Goal: Complete application form

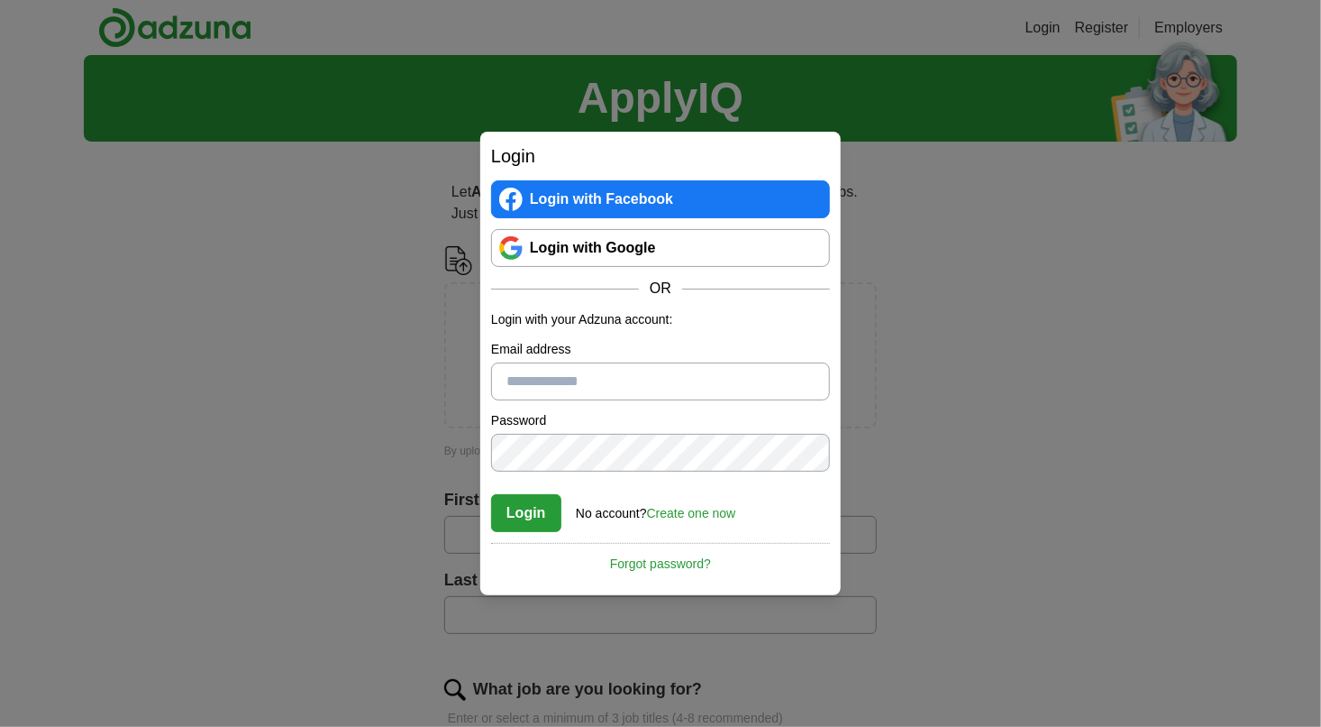
click at [690, 384] on input "Email address" at bounding box center [660, 381] width 339 height 38
type input "**********"
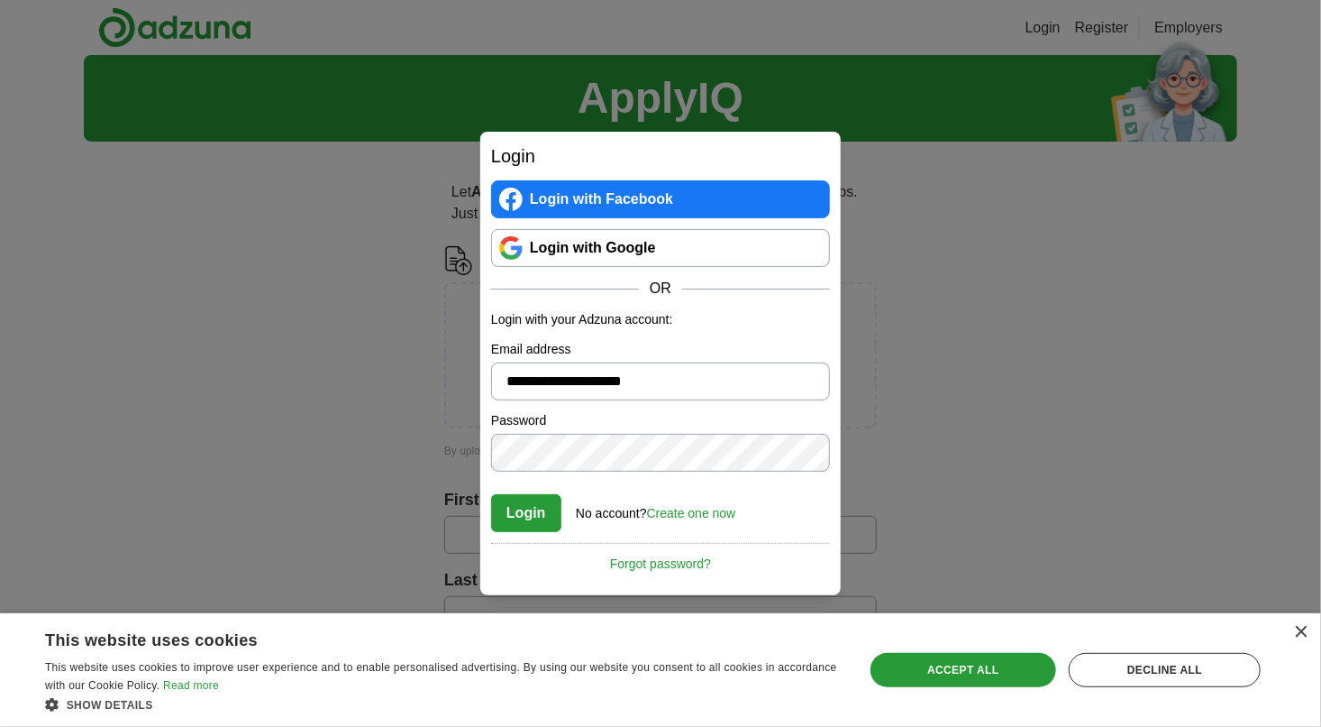
click at [917, 475] on div "**********" at bounding box center [660, 363] width 1321 height 727
click at [536, 524] on button "Login" at bounding box center [526, 513] width 70 height 38
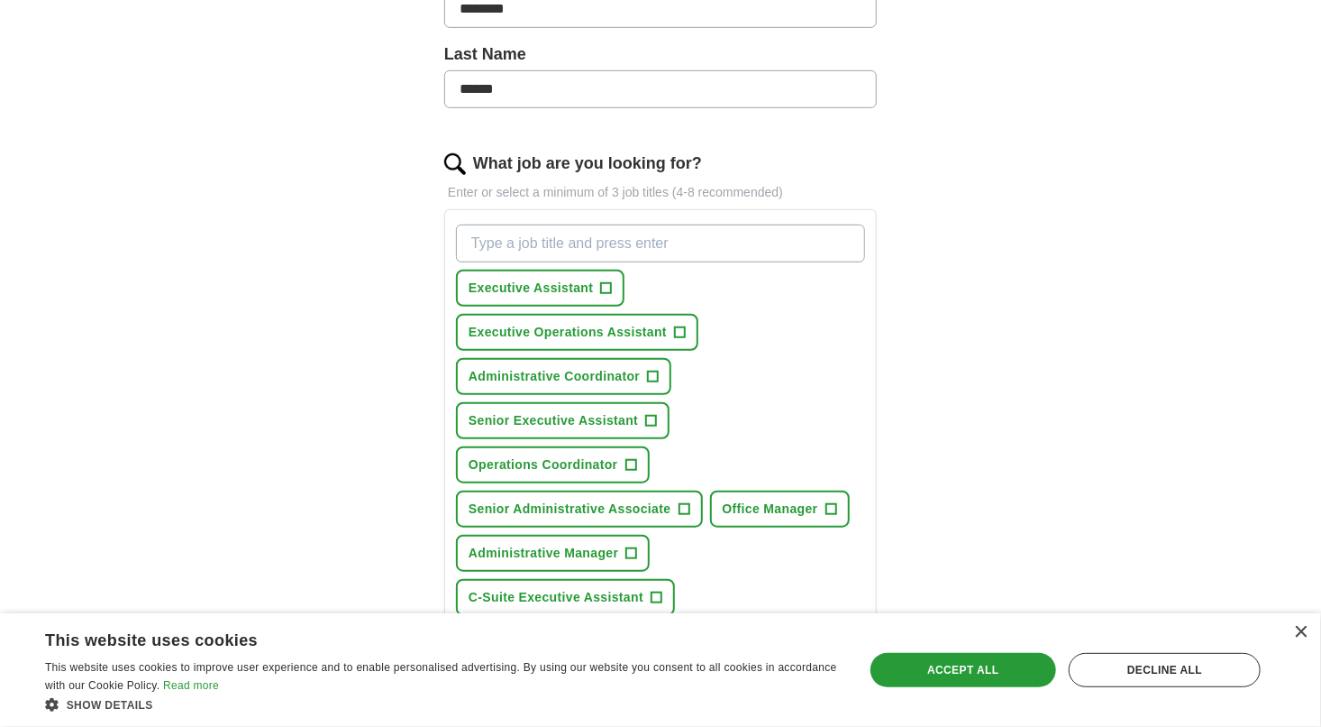
scroll to position [562, 0]
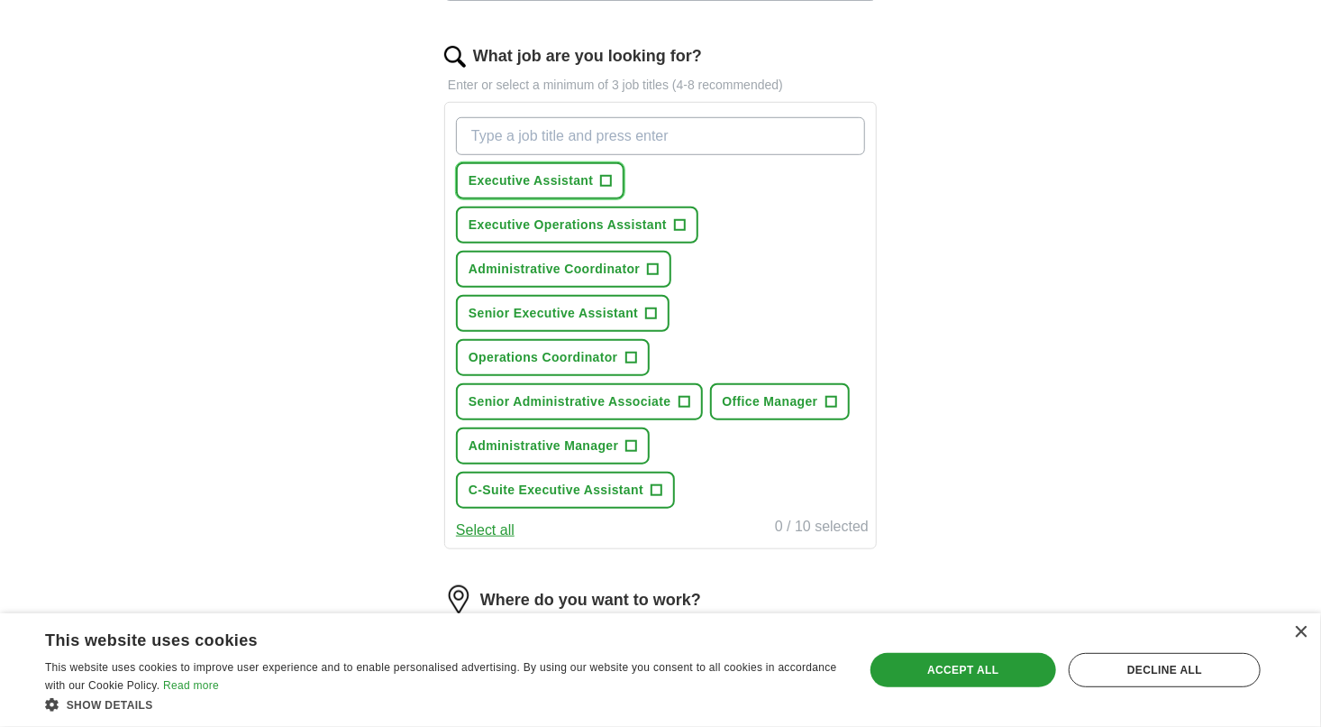
click at [560, 191] on button "Executive Assistant +" at bounding box center [540, 180] width 169 height 37
click at [655, 401] on span "Senior Administrative Associate" at bounding box center [570, 401] width 203 height 19
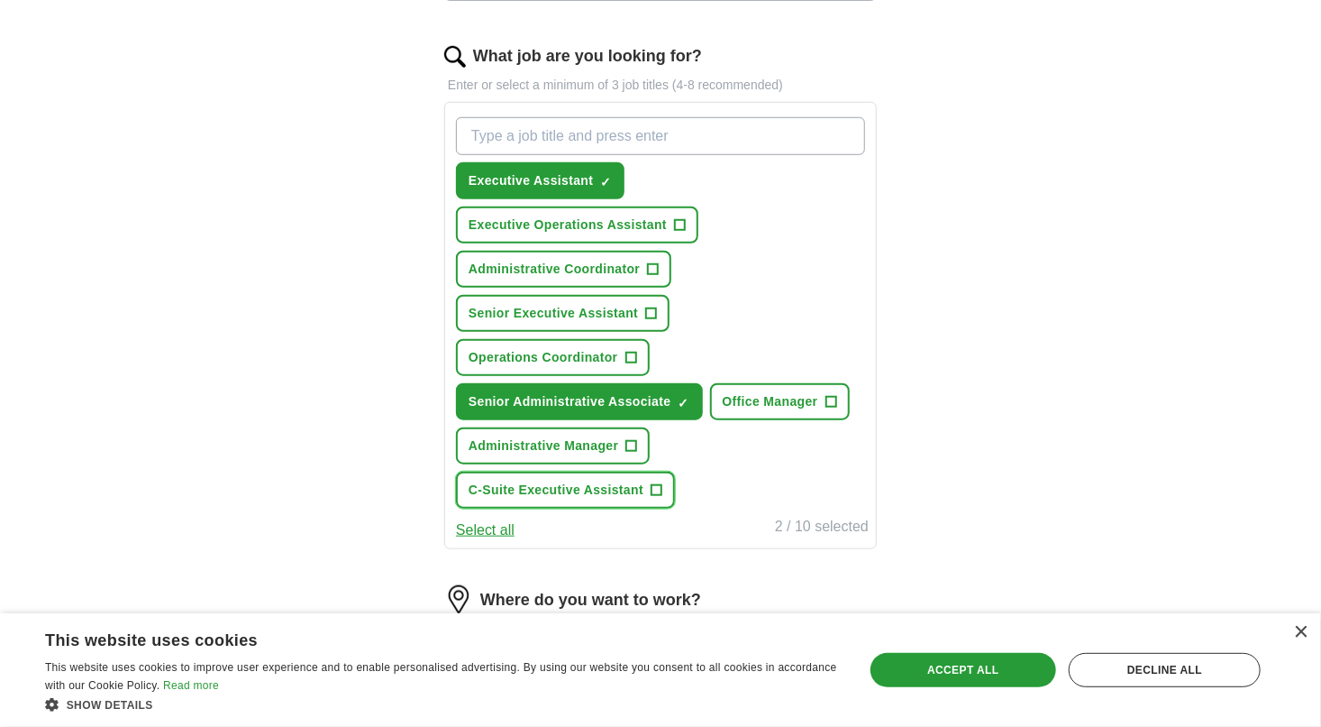
click at [641, 489] on span "C-Suite Executive Assistant" at bounding box center [556, 489] width 175 height 19
click at [617, 279] on button "Administrative Coordinator +" at bounding box center [563, 269] width 215 height 37
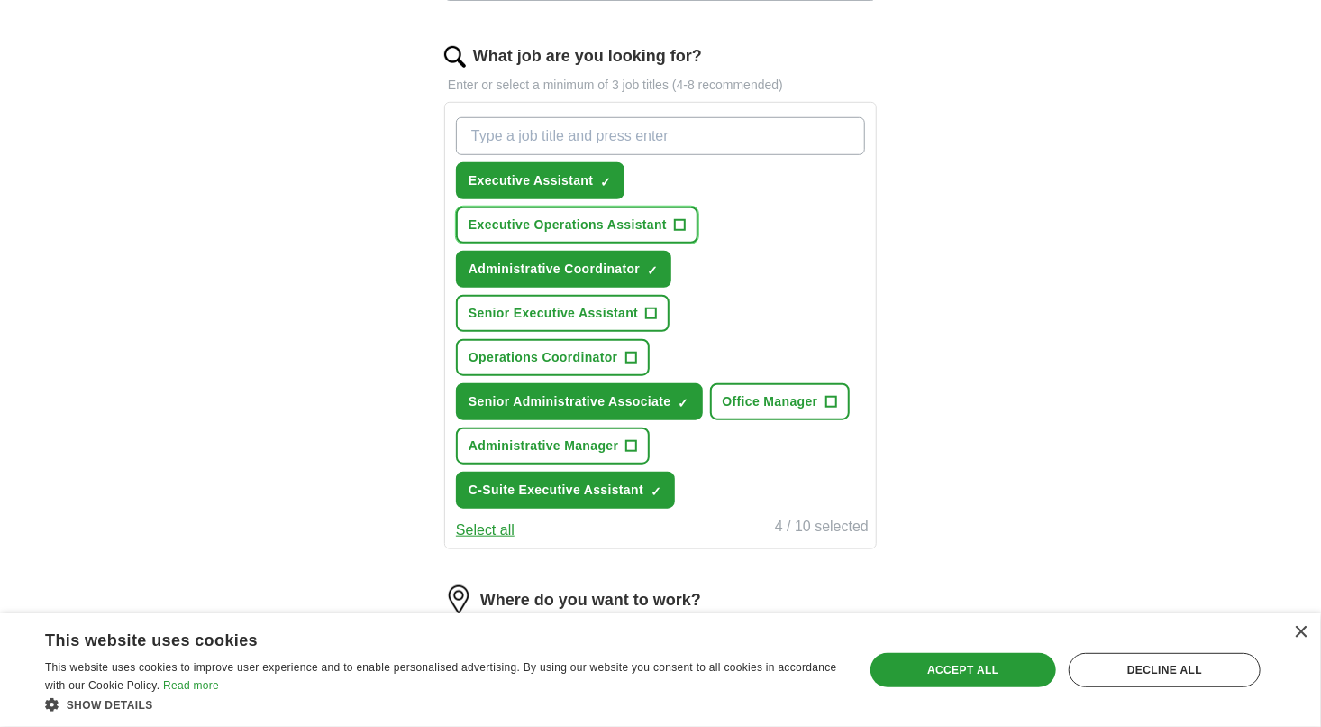
click at [663, 230] on span "Executive Operations Assistant" at bounding box center [568, 224] width 198 height 19
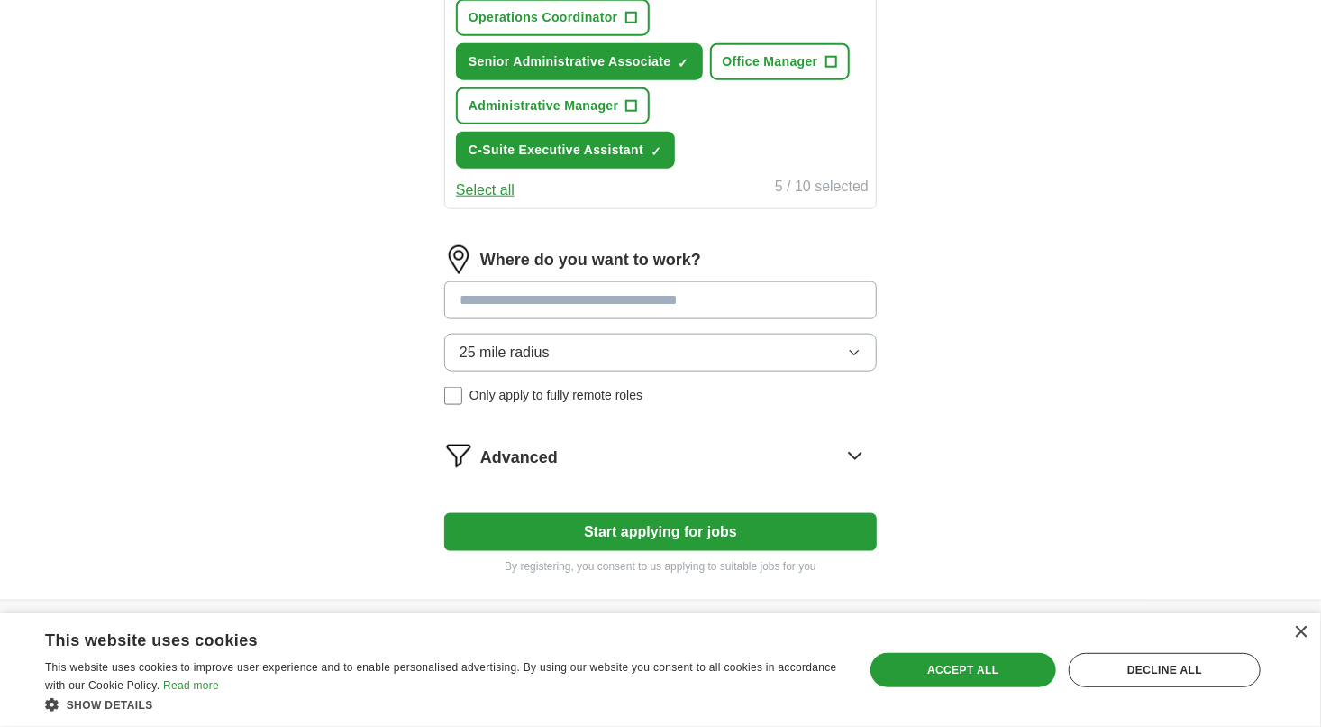
scroll to position [947, 0]
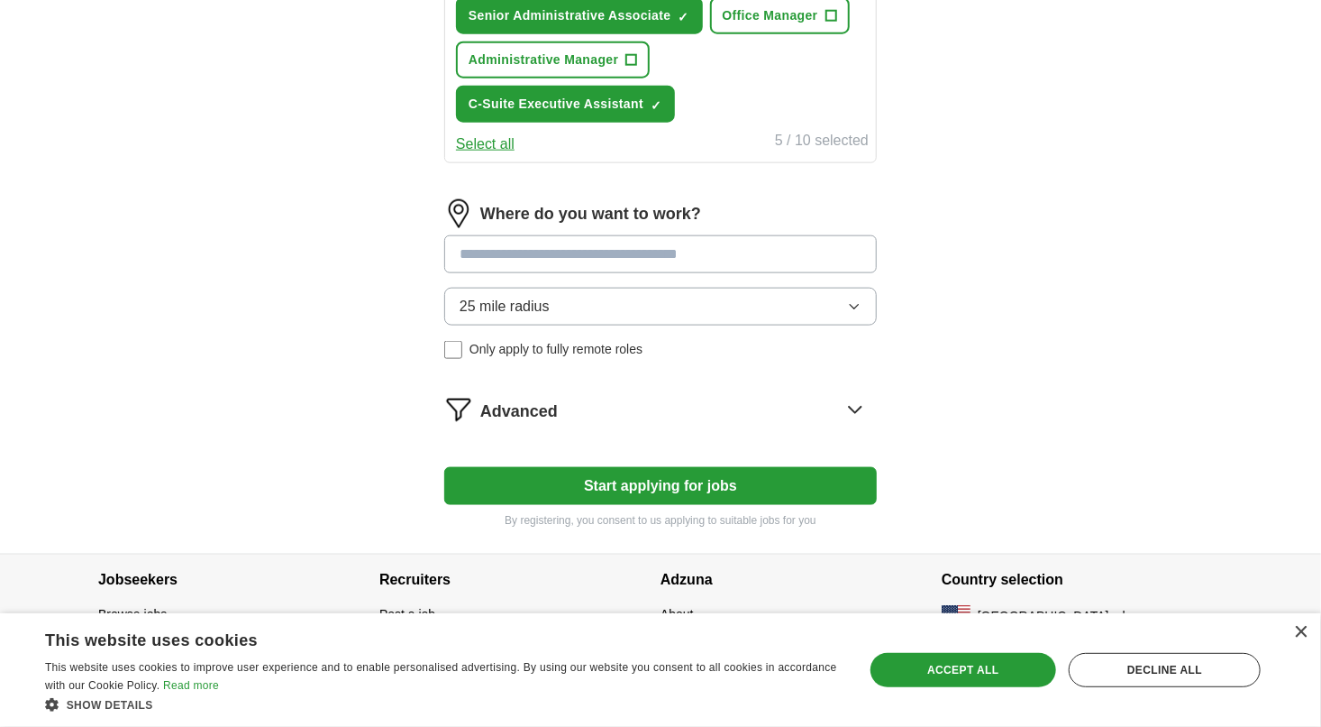
click at [585, 249] on input at bounding box center [660, 254] width 433 height 38
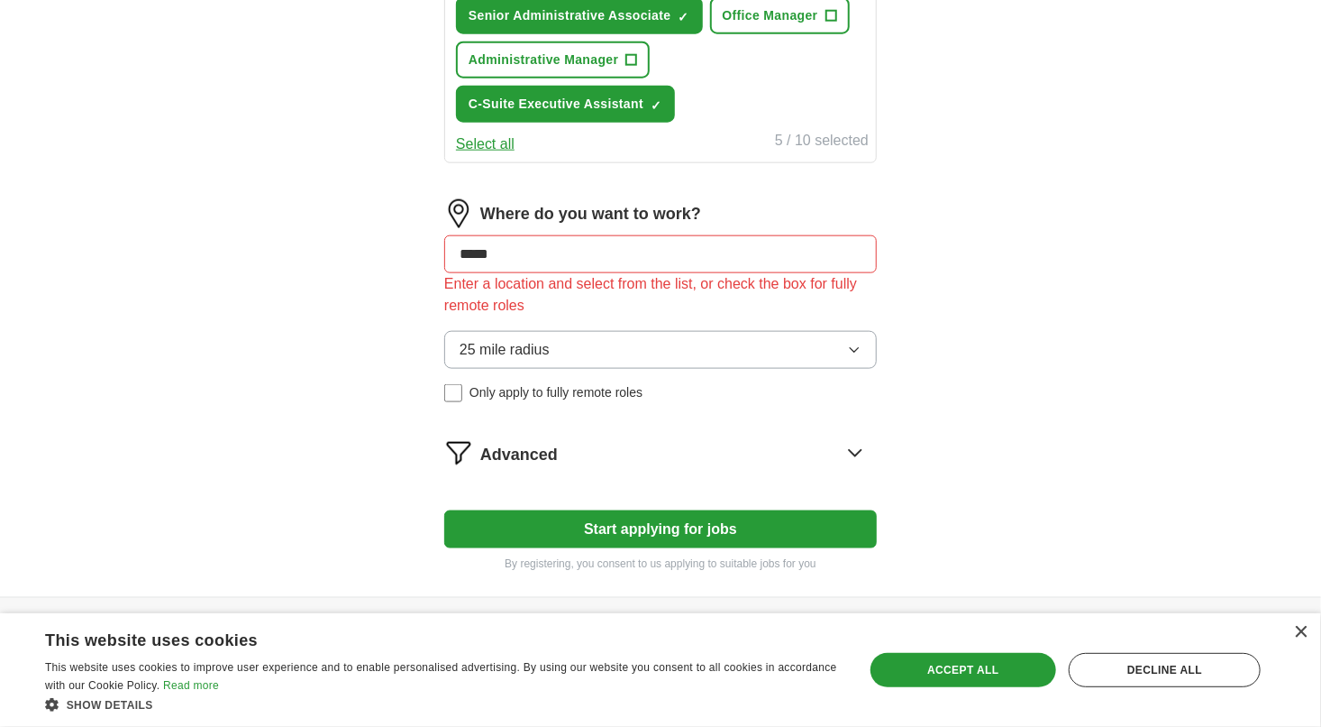
click at [544, 251] on input "*****" at bounding box center [660, 254] width 433 height 38
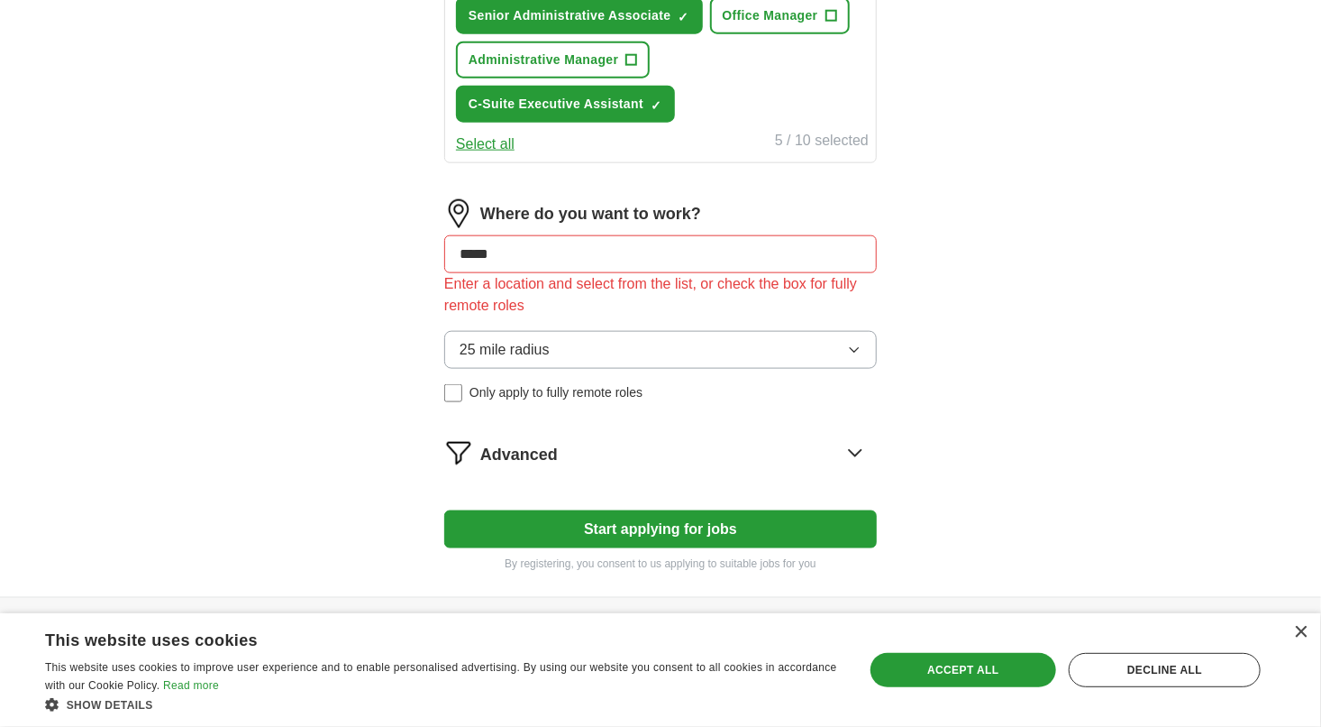
click at [544, 251] on input "*****" at bounding box center [660, 254] width 433 height 38
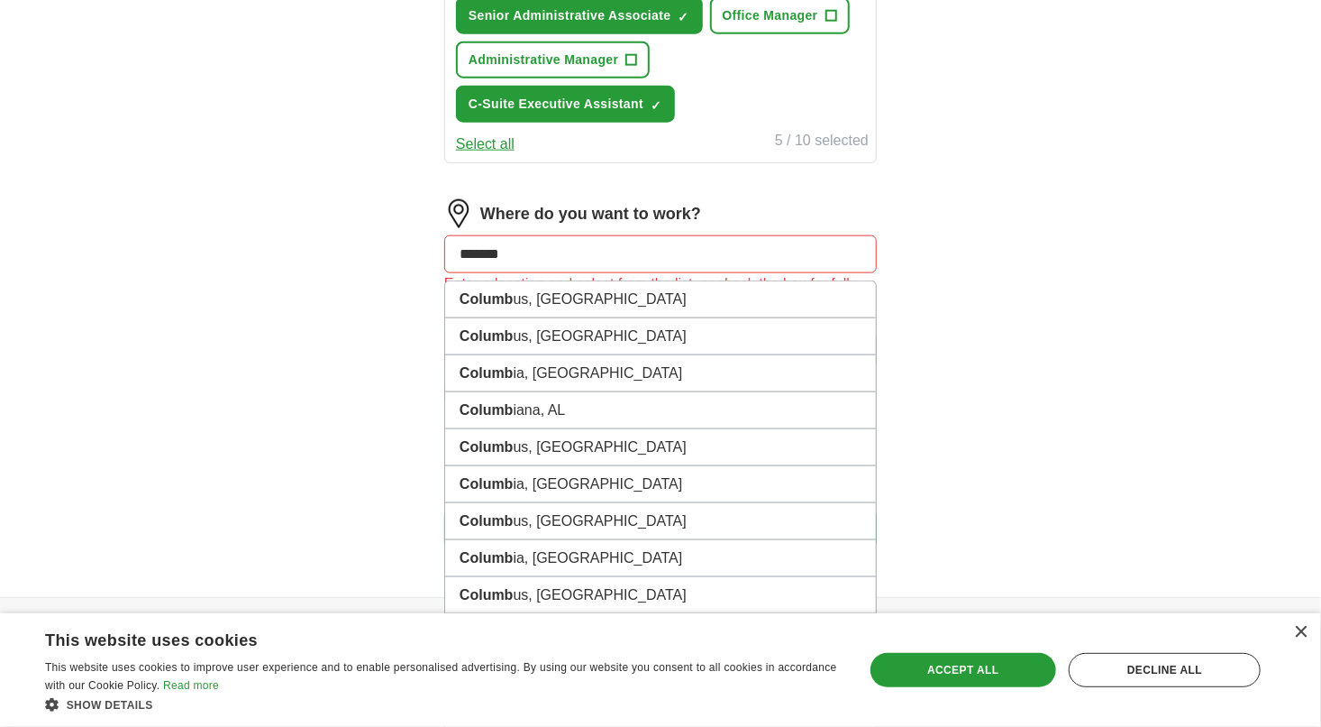
type input "********"
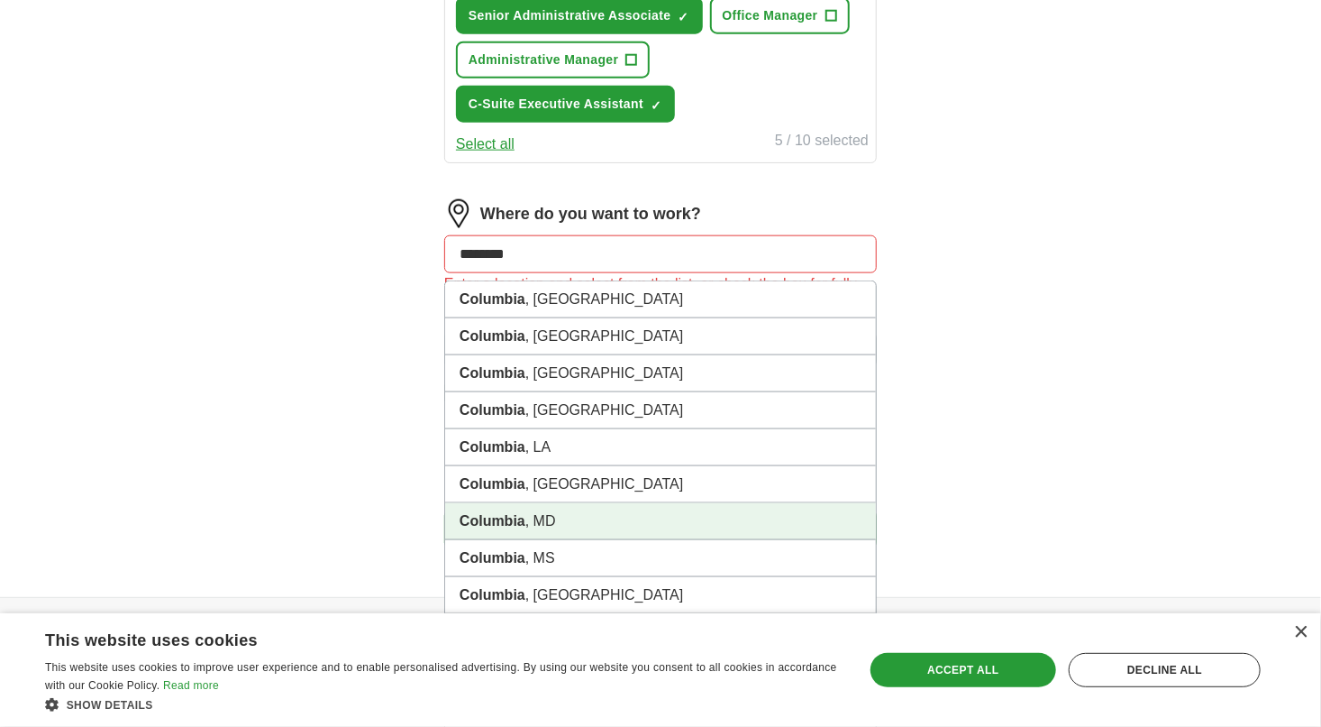
click at [558, 519] on li "Columbia , [GEOGRAPHIC_DATA]" at bounding box center [660, 521] width 431 height 37
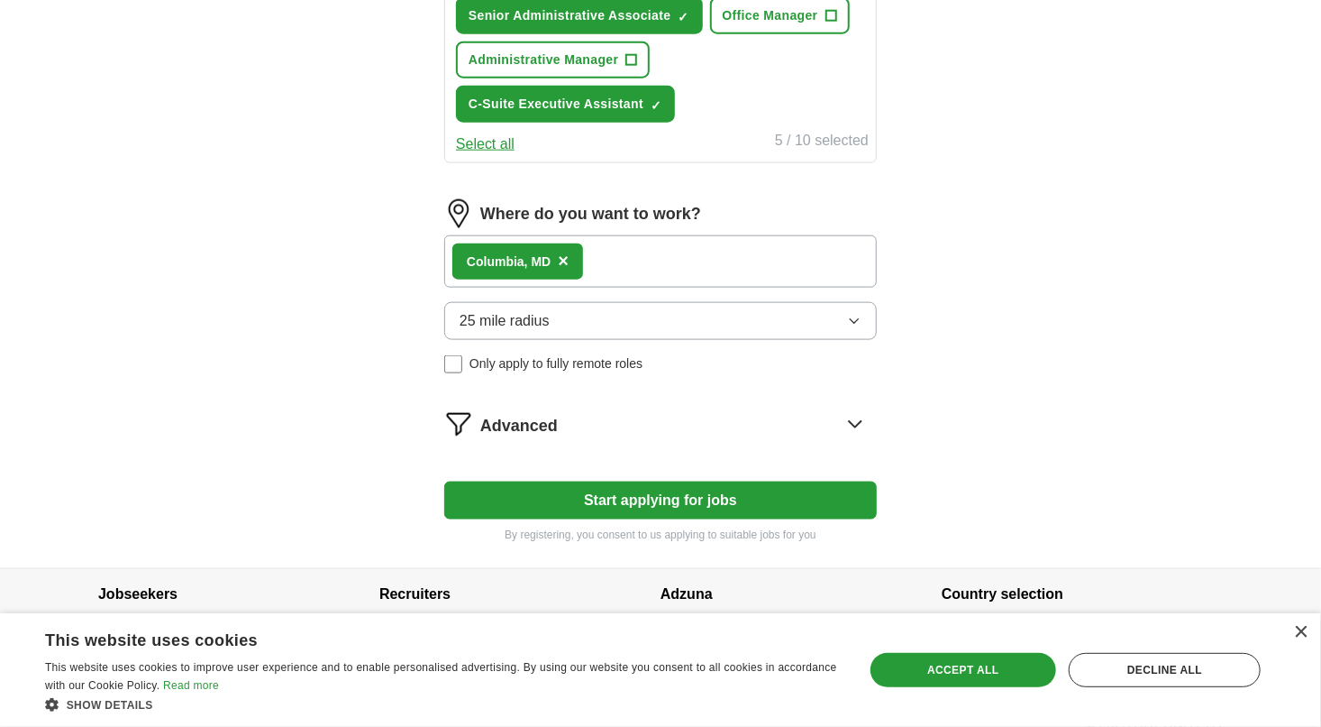
scroll to position [962, 0]
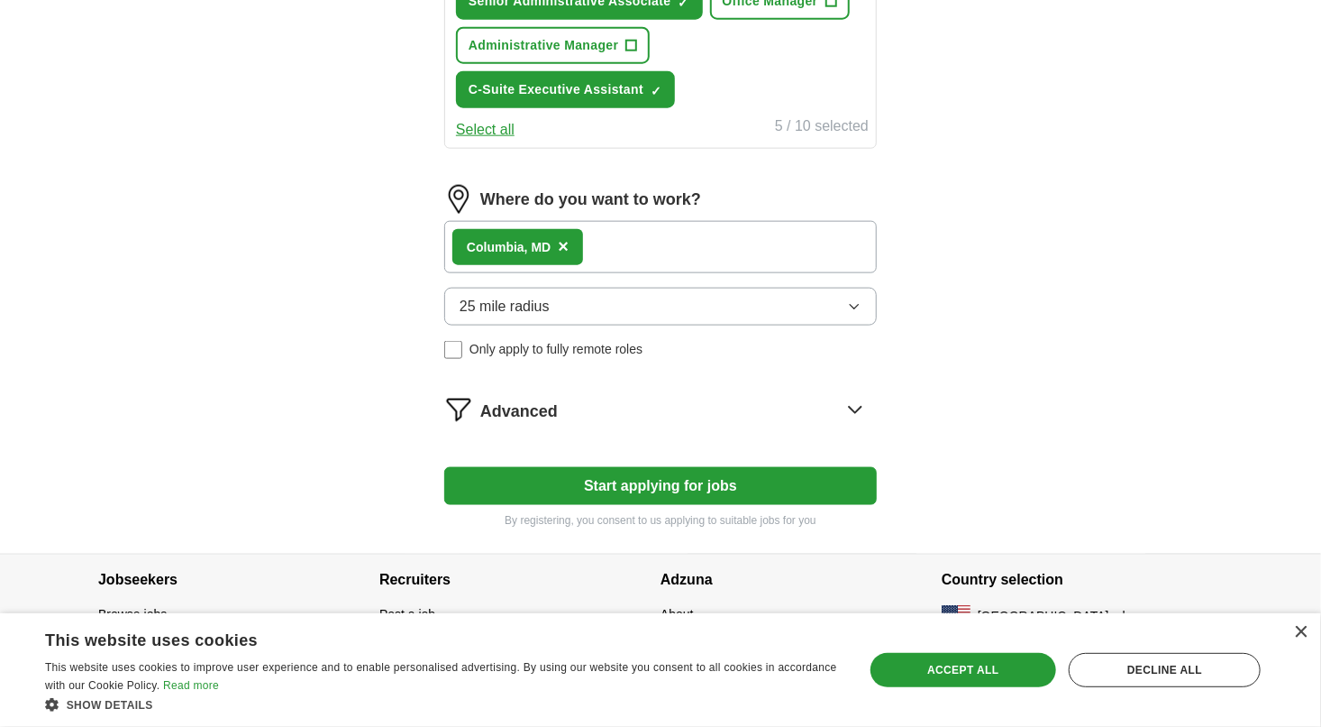
click at [694, 478] on button "Start applying for jobs" at bounding box center [660, 486] width 433 height 38
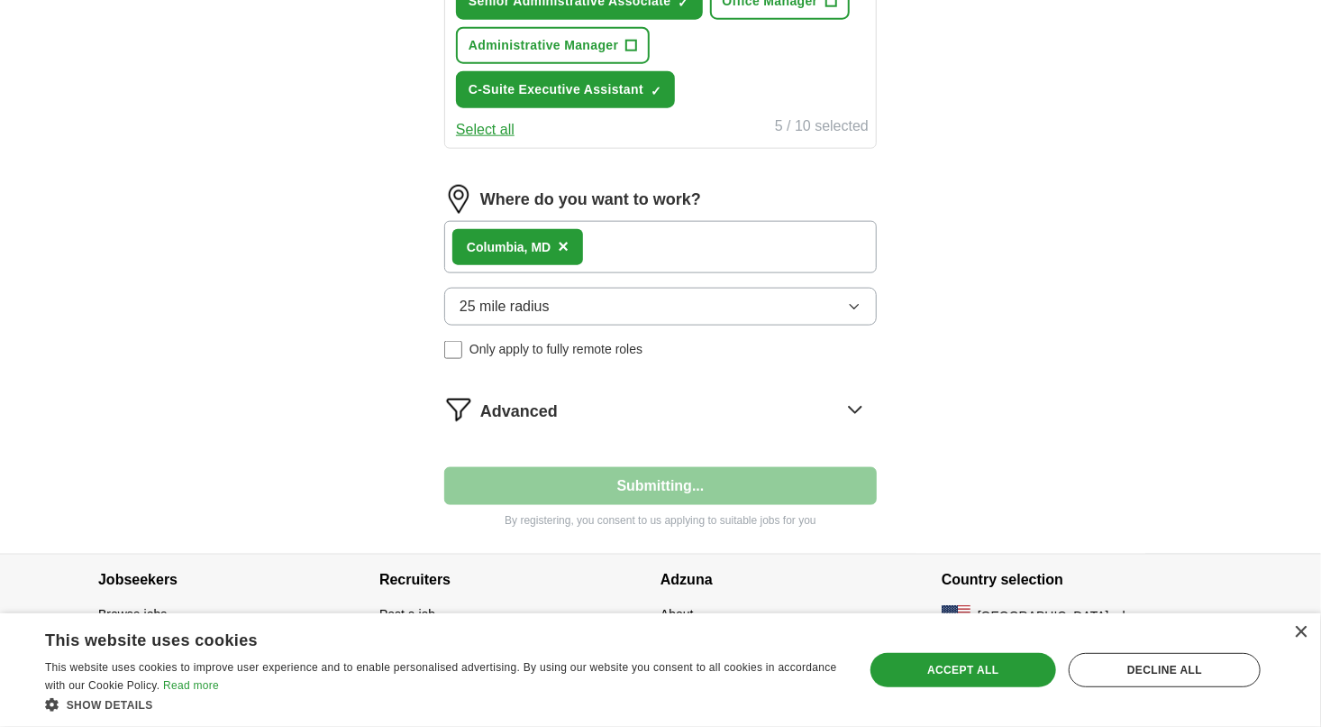
select select "**"
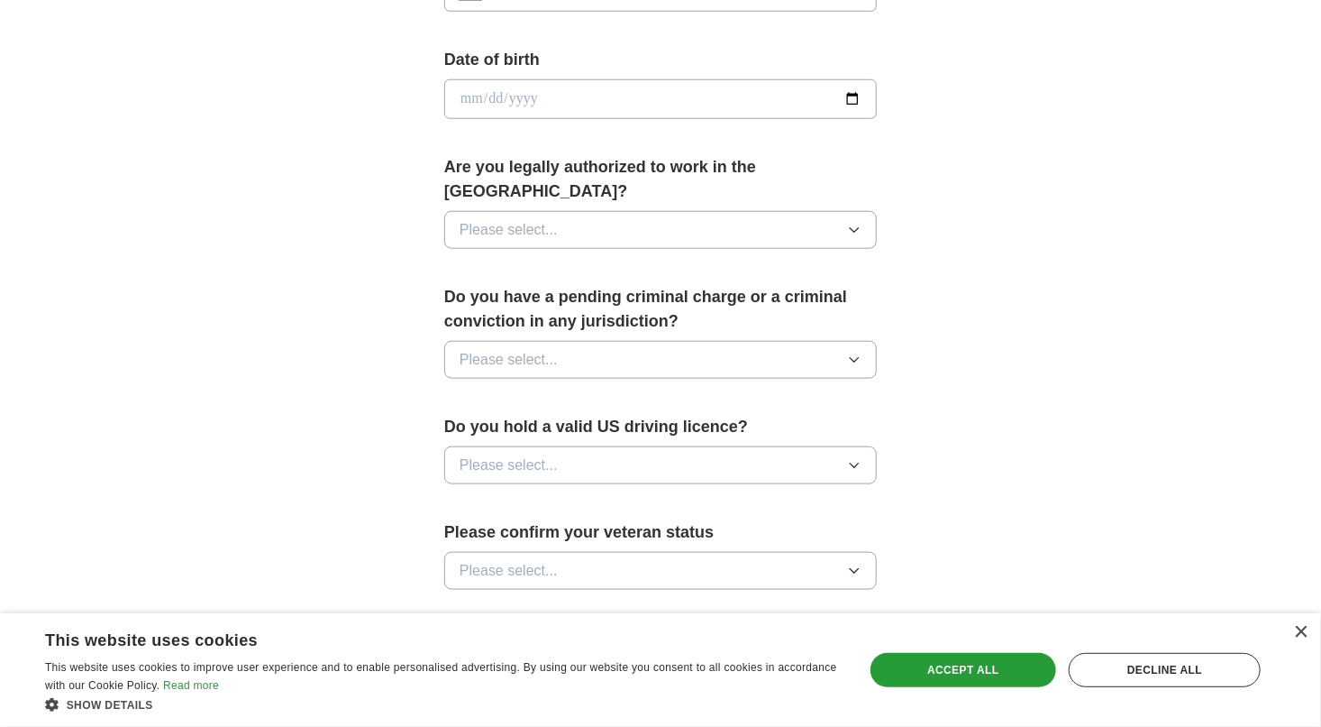
scroll to position [789, 0]
click at [759, 210] on button "Please select..." at bounding box center [660, 229] width 433 height 38
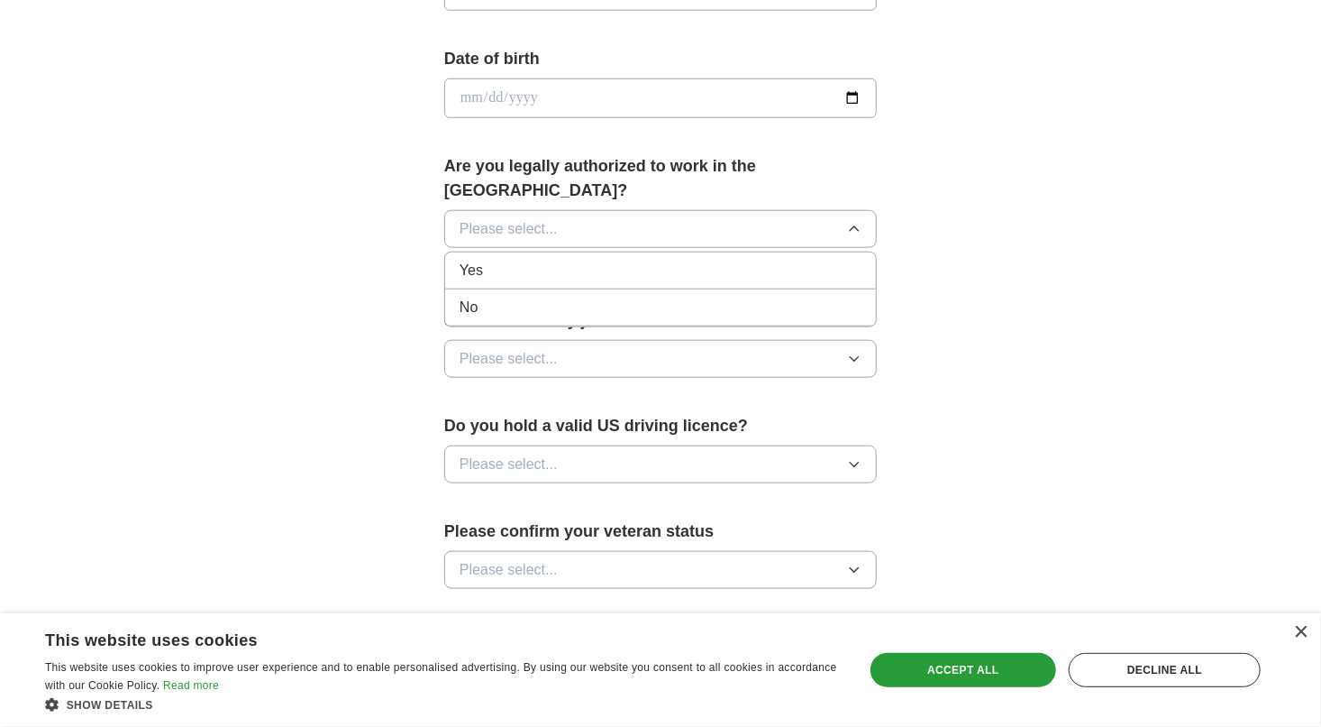
click at [754, 260] on div "Yes" at bounding box center [661, 271] width 402 height 22
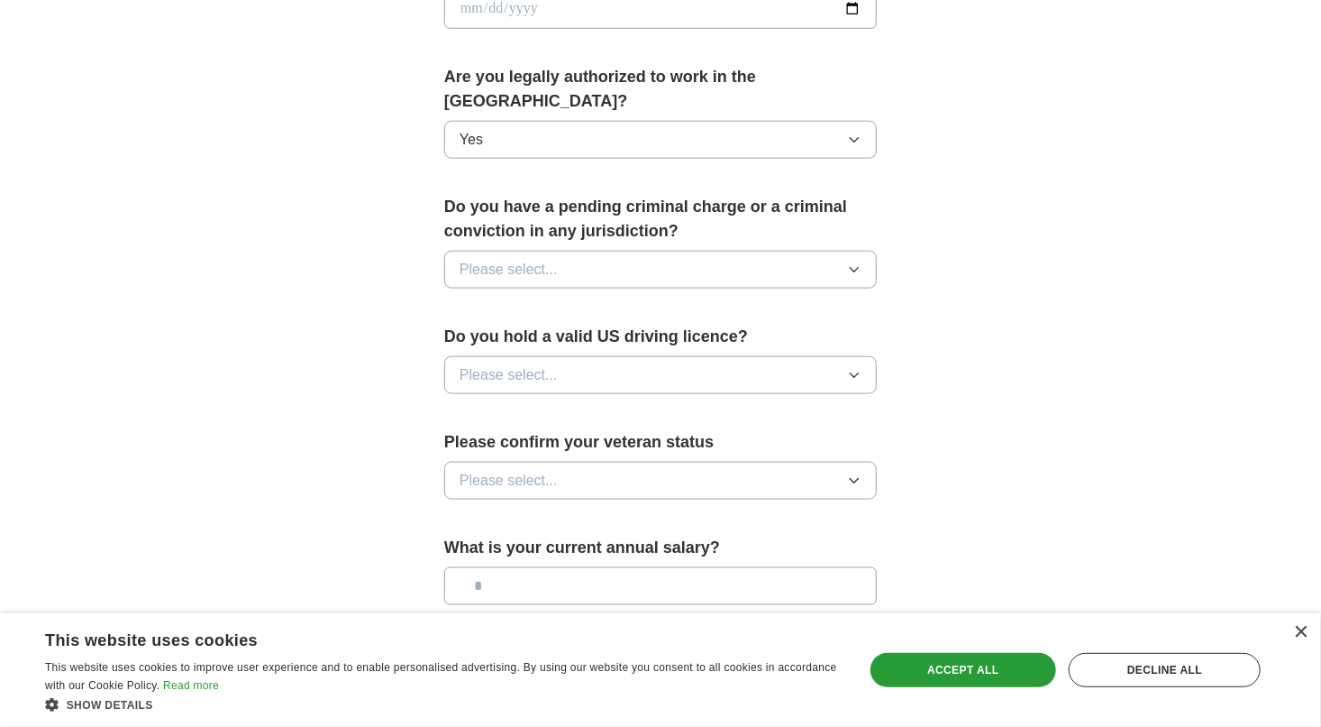
scroll to position [879, 0]
click at [827, 250] on button "Please select..." at bounding box center [660, 269] width 433 height 38
click at [826, 336] on div "No" at bounding box center [661, 347] width 402 height 22
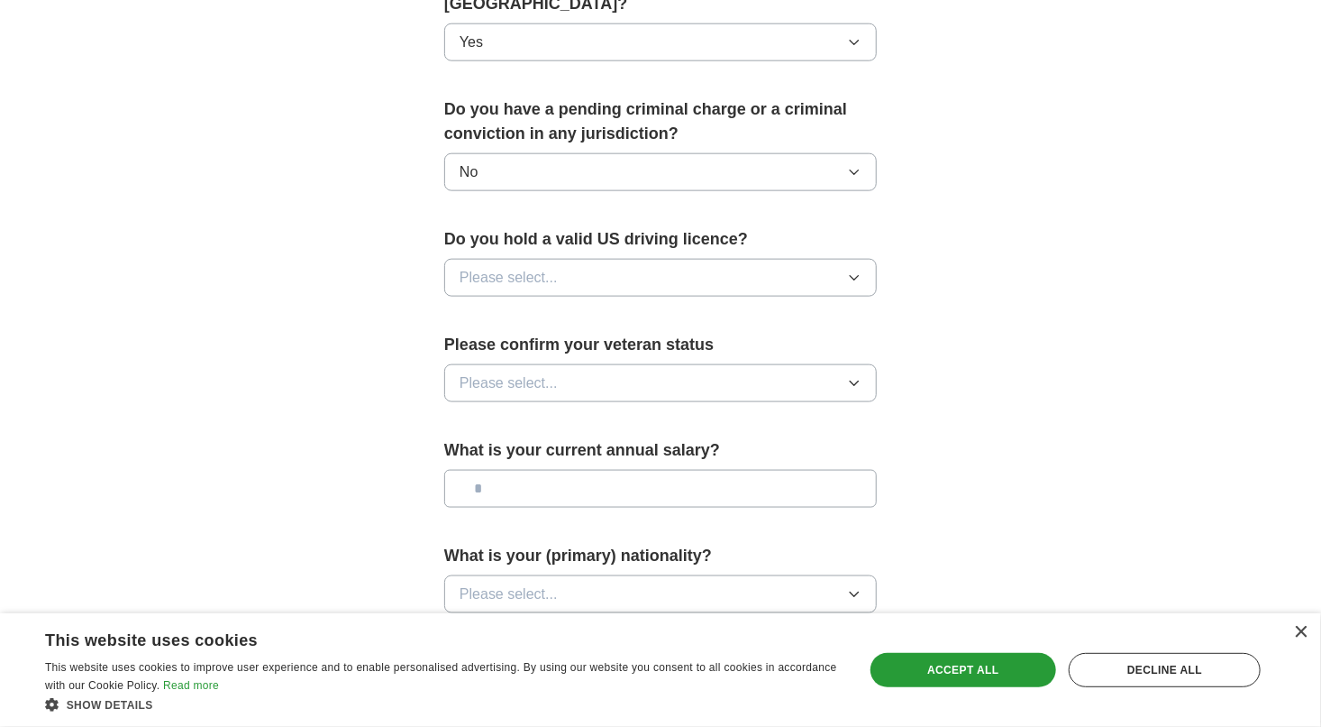
scroll to position [977, 0]
click at [830, 258] on button "Please select..." at bounding box center [660, 276] width 433 height 38
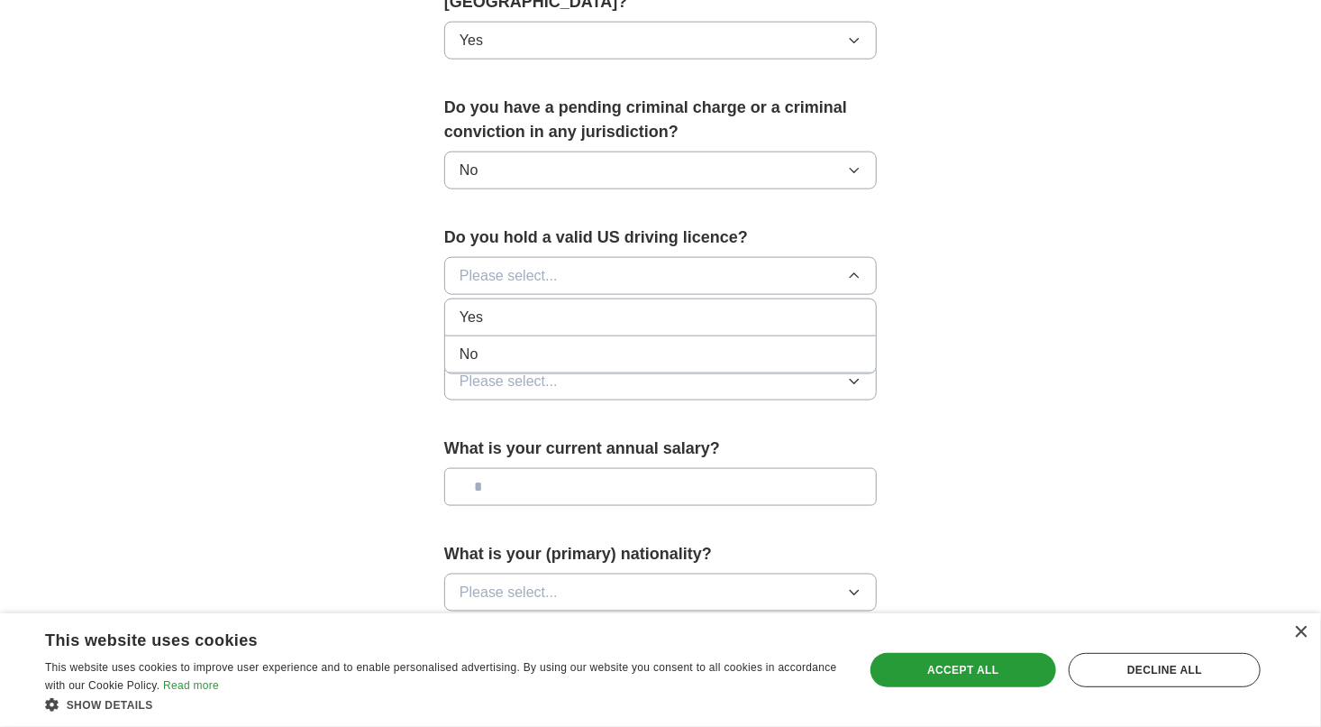
click at [820, 303] on li "Yes" at bounding box center [660, 317] width 431 height 37
click at [841, 362] on button "Please select..." at bounding box center [660, 381] width 433 height 38
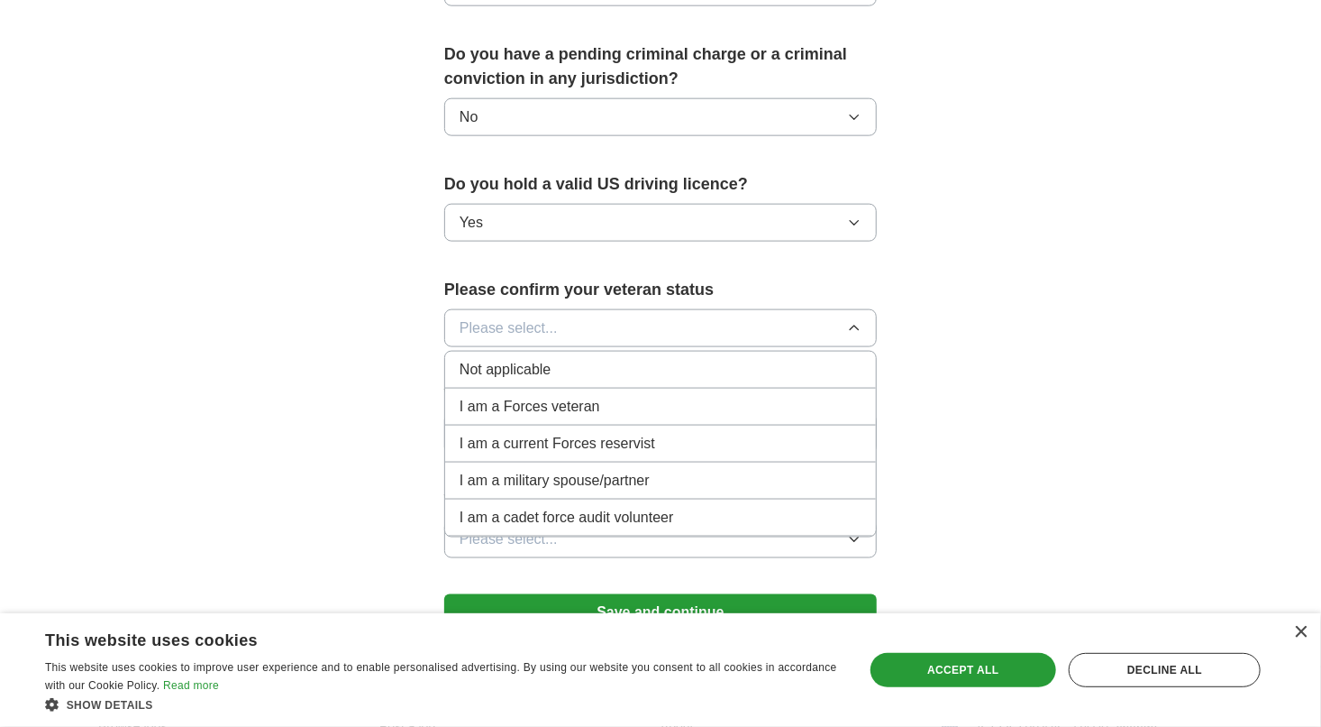
scroll to position [1029, 0]
click at [792, 360] on div "Not applicable" at bounding box center [661, 371] width 402 height 22
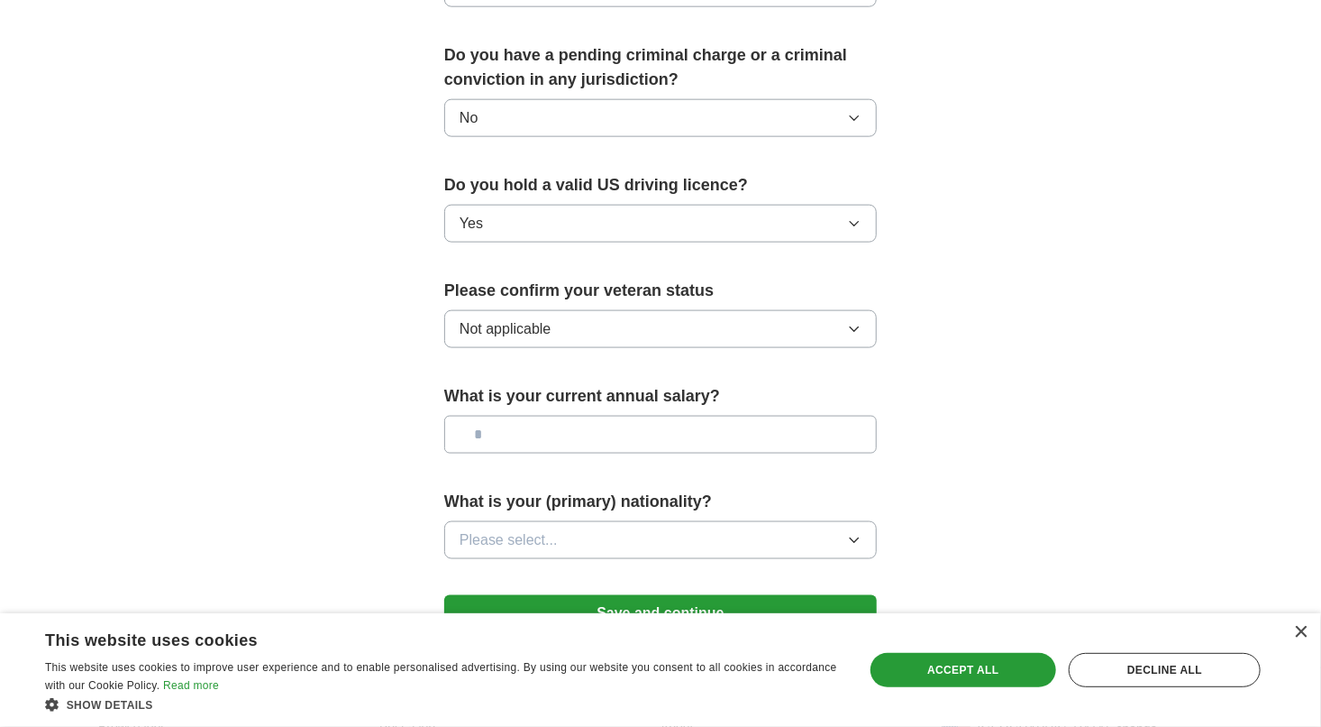
scroll to position [1121, 0]
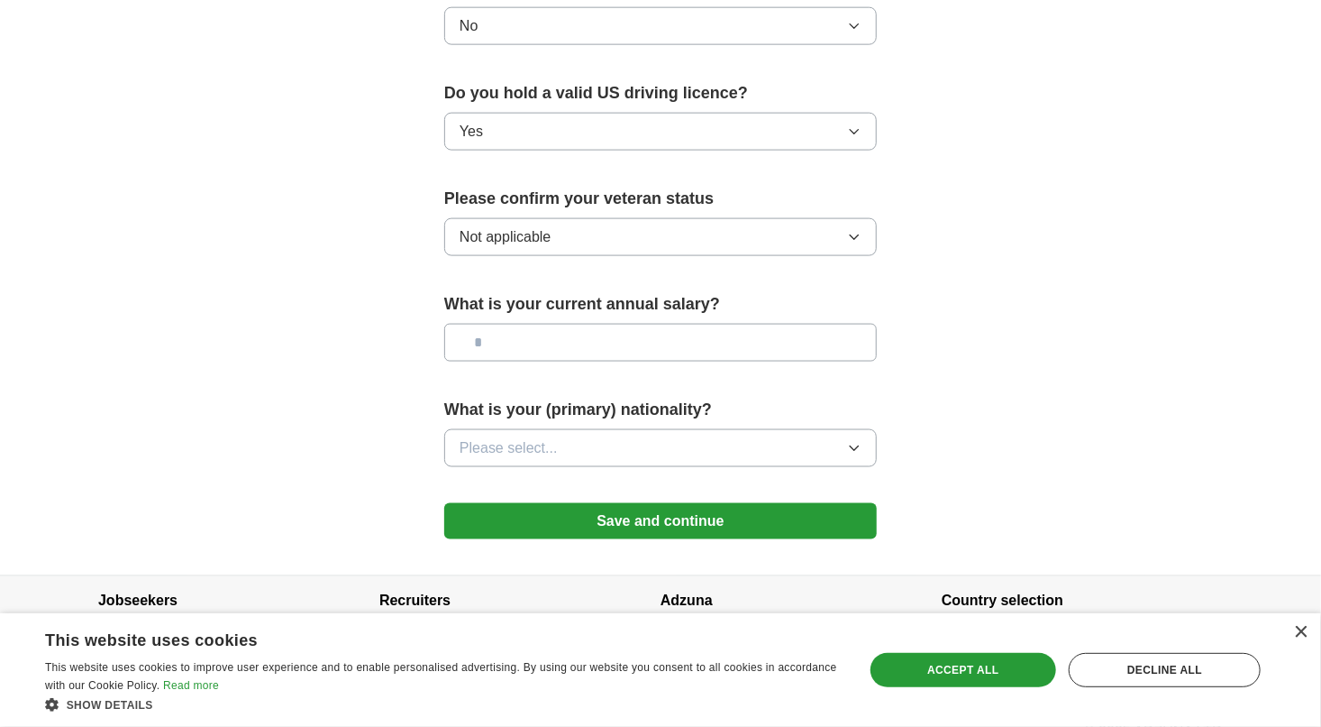
click at [805, 429] on button "Please select..." at bounding box center [660, 448] width 433 height 38
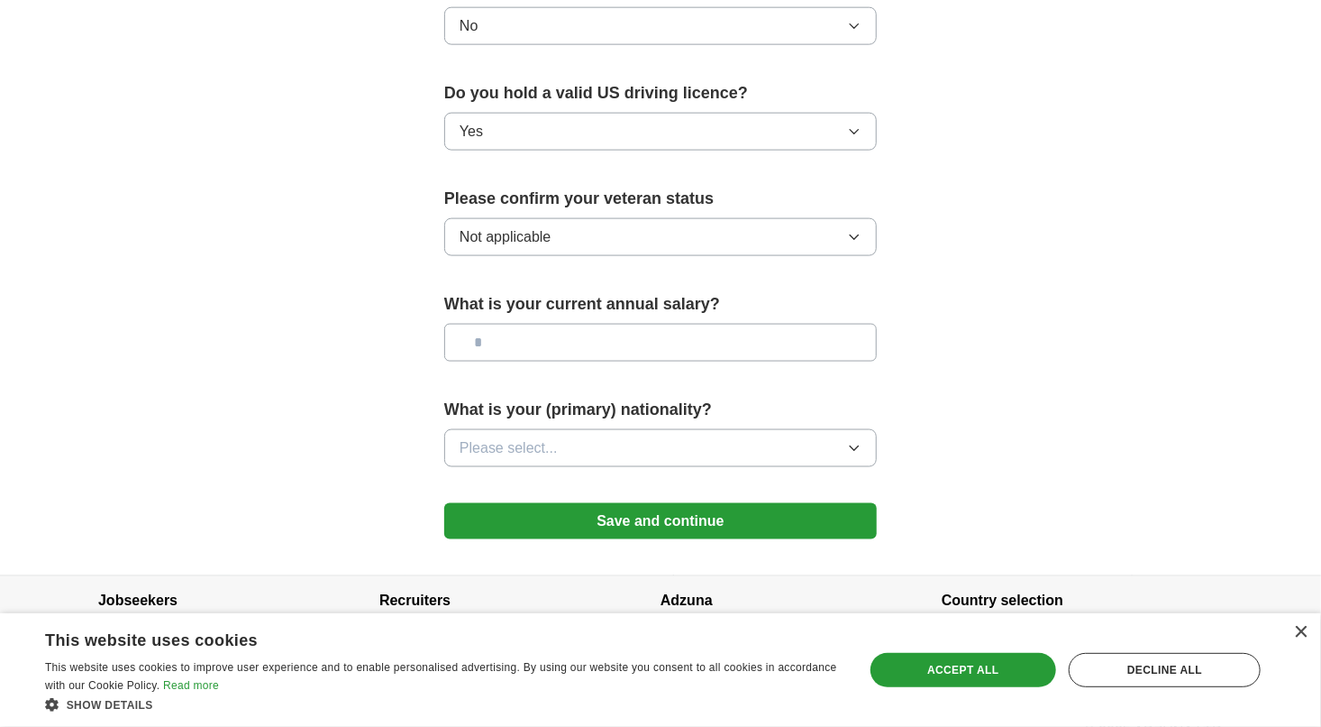
click at [780, 505] on button "Save and continue" at bounding box center [660, 521] width 433 height 36
